Goal: Task Accomplishment & Management: Complete application form

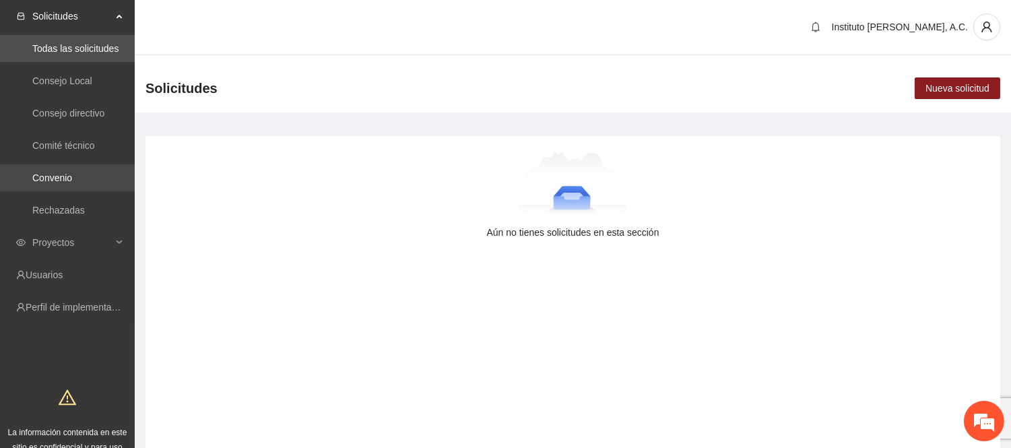
click at [59, 178] on link "Convenio" at bounding box center [52, 177] width 40 height 11
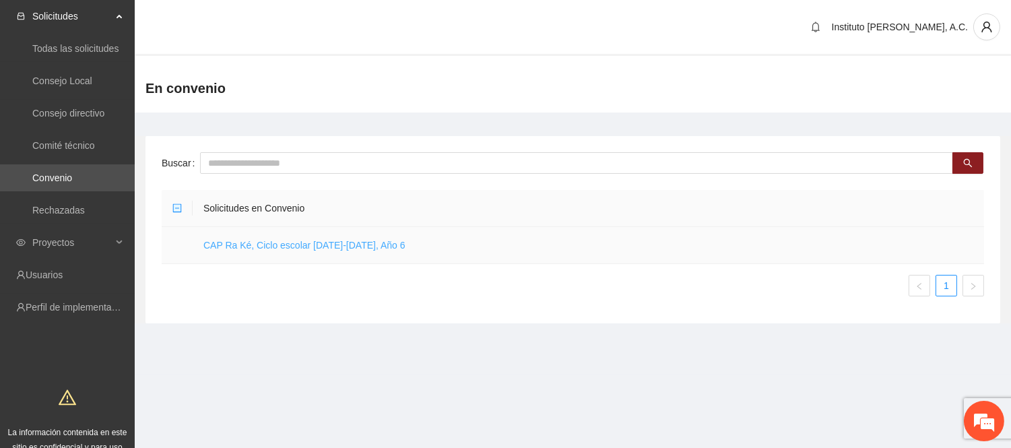
click at [340, 244] on link "CAP Ra Ké, Ciclo escolar [DATE]-[DATE], Año 6" at bounding box center [304, 245] width 202 height 11
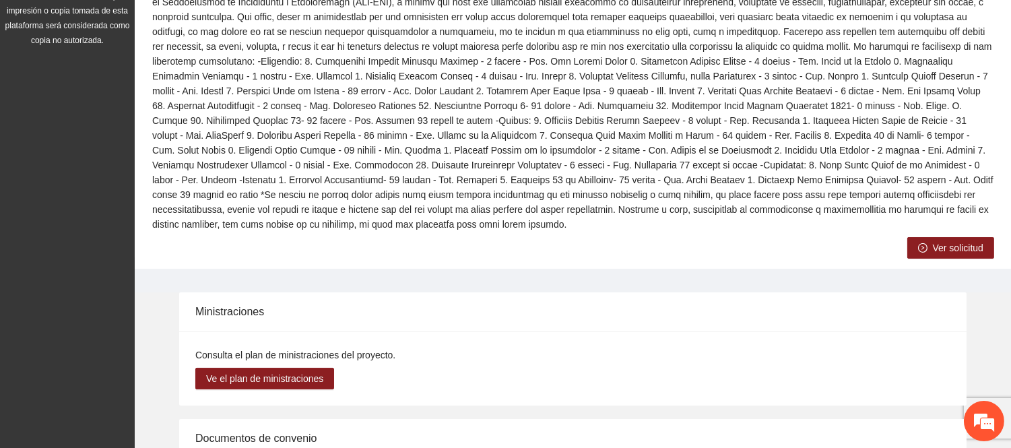
scroll to position [673, 0]
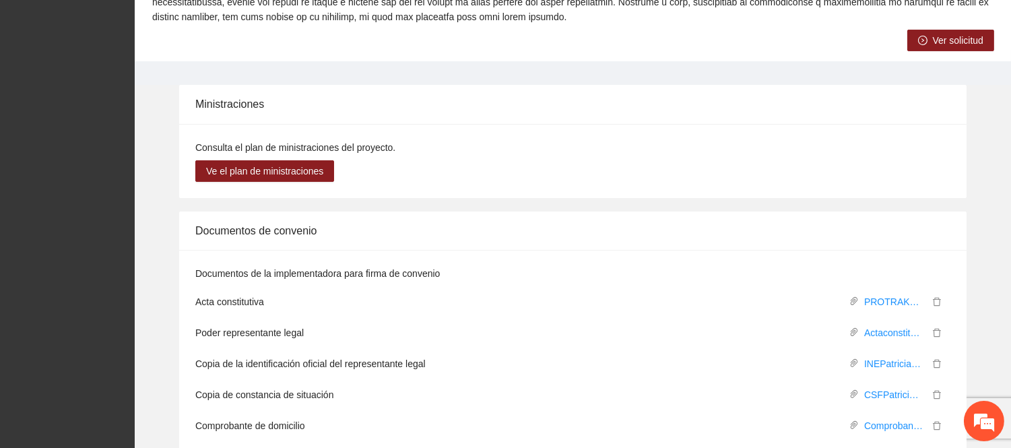
click at [965, 33] on span "Ver solicitud" at bounding box center [957, 40] width 50 height 15
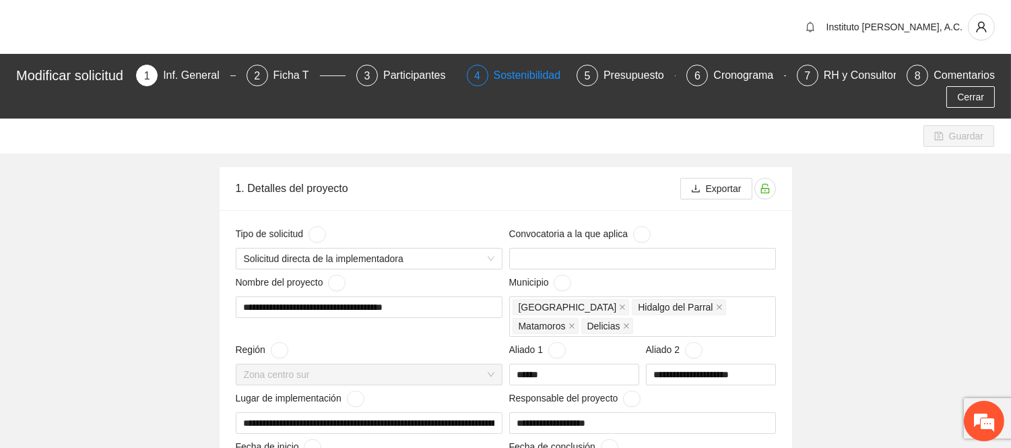
click at [507, 79] on div "Sostenibilidad" at bounding box center [533, 76] width 78 height 22
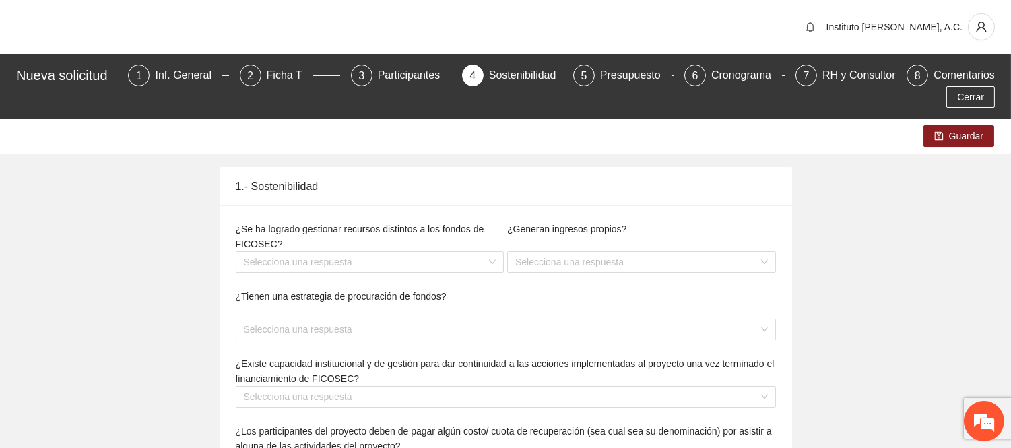
type textarea "**********"
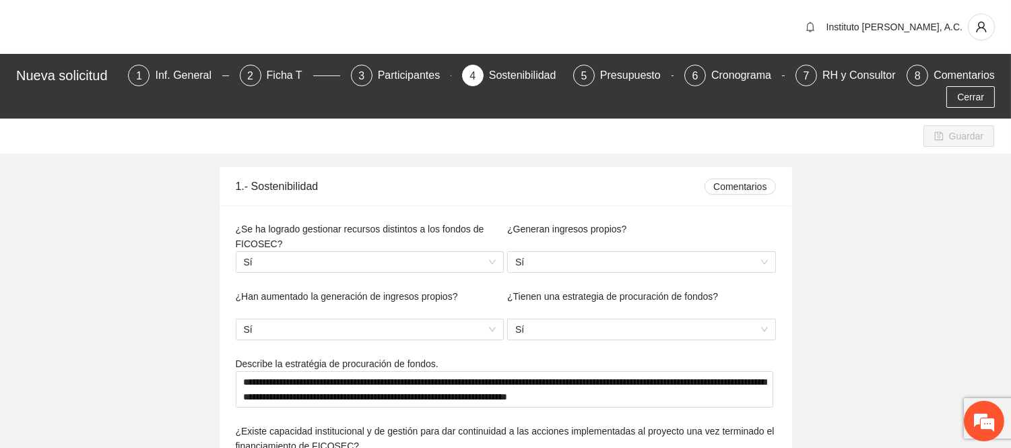
click at [625, 82] on div "Presupuesto" at bounding box center [635, 76] width 71 height 22
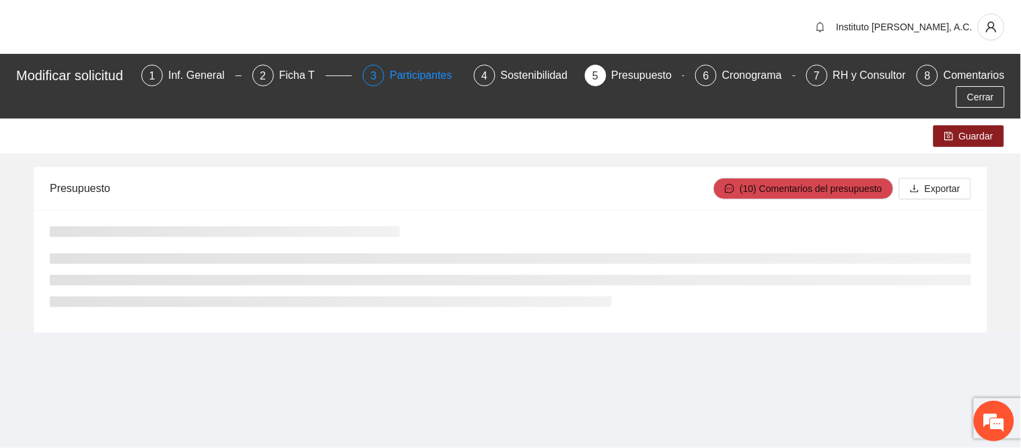
click at [397, 75] on div "Participantes" at bounding box center [426, 76] width 73 height 22
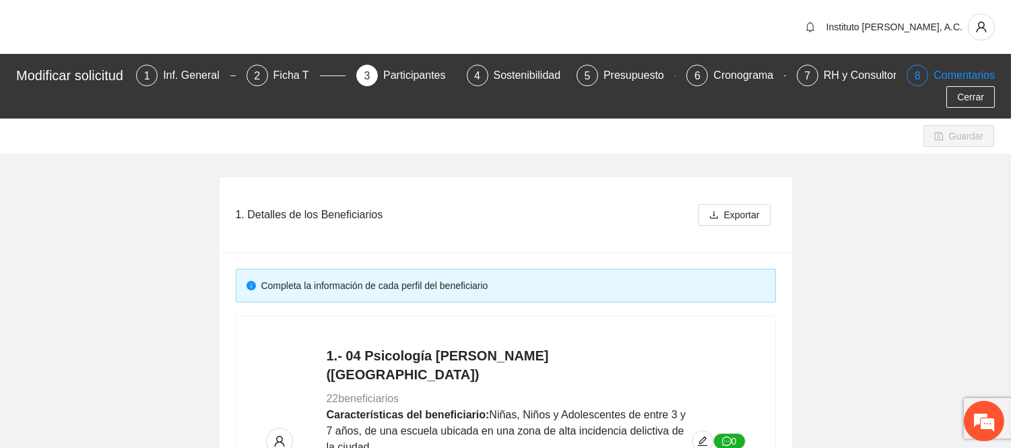
click at [914, 81] on div "8" at bounding box center [917, 76] width 22 height 22
click at [821, 76] on div "7 RH y Consultores" at bounding box center [845, 76] width 99 height 22
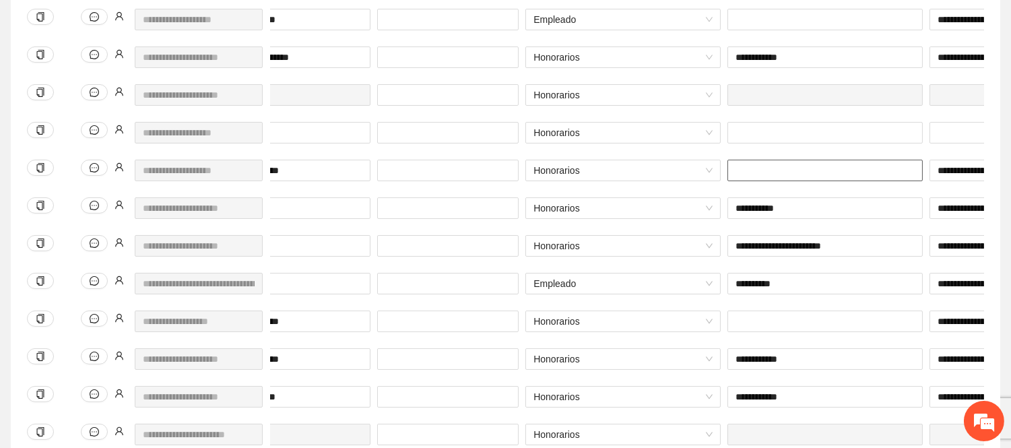
scroll to position [0, 570]
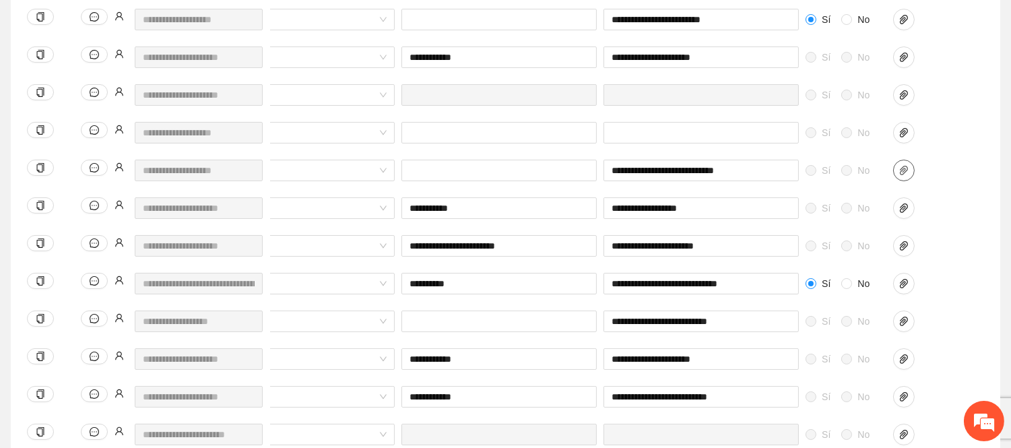
click at [893, 167] on div at bounding box center [922, 179] width 67 height 38
click at [896, 167] on span "paper-clip" at bounding box center [903, 170] width 20 height 11
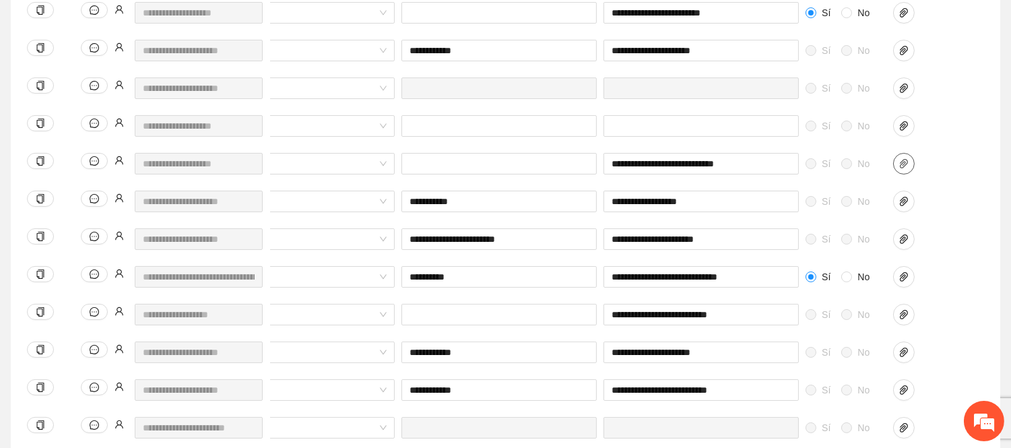
scroll to position [523, 0]
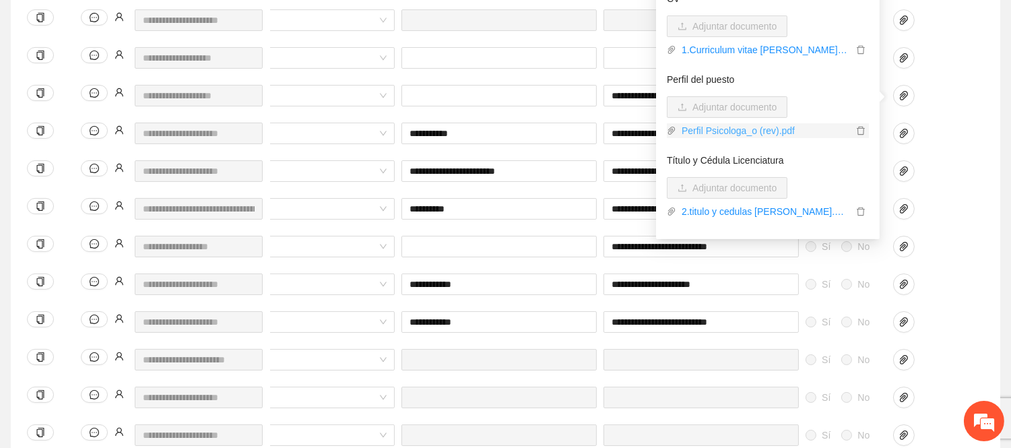
click at [763, 131] on link "Perfil Psicologa_o (rev).pdf" at bounding box center [764, 130] width 176 height 15
click at [852, 279] on span "No" at bounding box center [863, 284] width 23 height 15
